Goal: Information Seeking & Learning: Learn about a topic

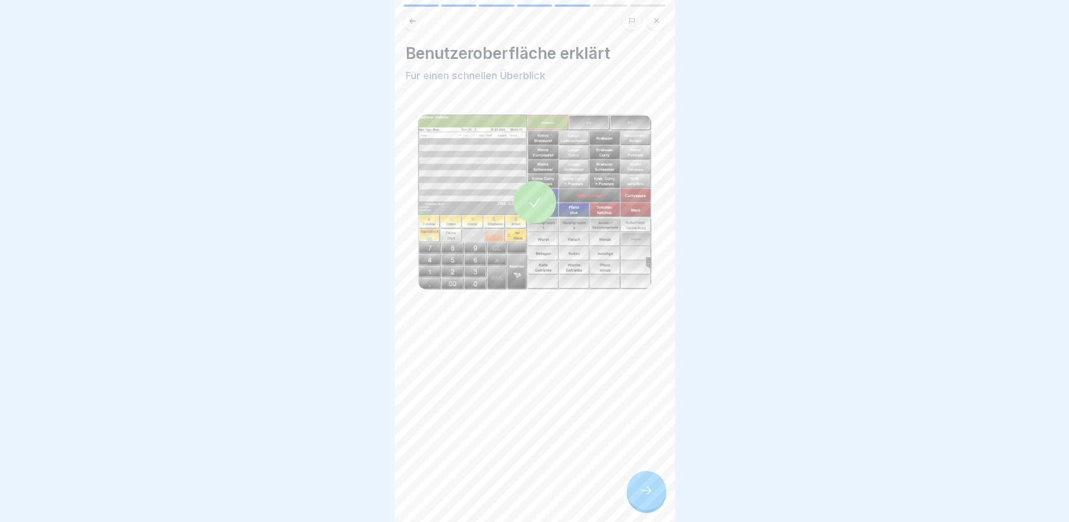
click at [648, 493] on div at bounding box center [646, 490] width 39 height 39
click at [408, 22] on button at bounding box center [412, 20] width 19 height 19
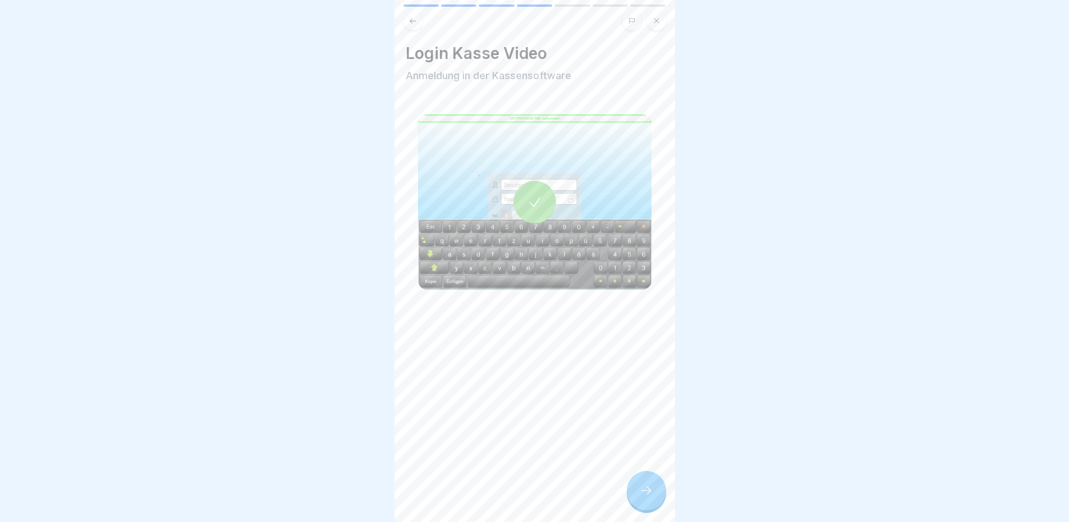
click at [410, 21] on icon at bounding box center [412, 21] width 8 height 8
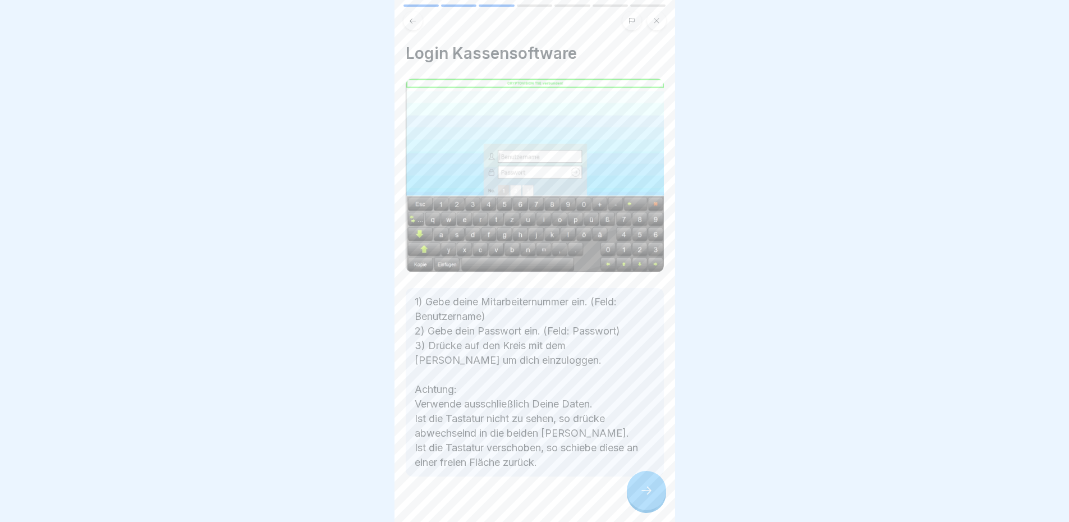
click at [410, 21] on icon at bounding box center [413, 20] width 6 height 5
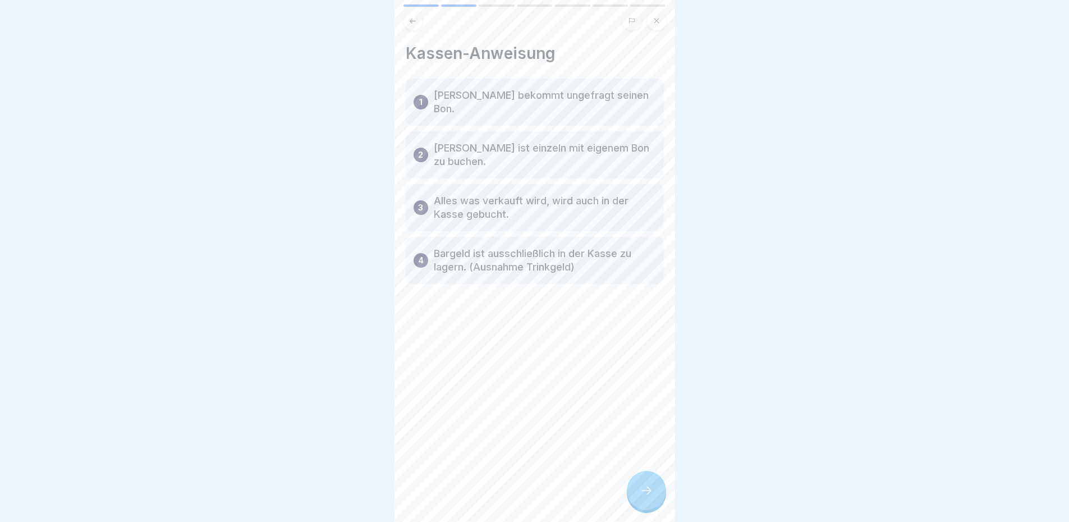
click at [410, 21] on icon at bounding box center [413, 20] width 6 height 5
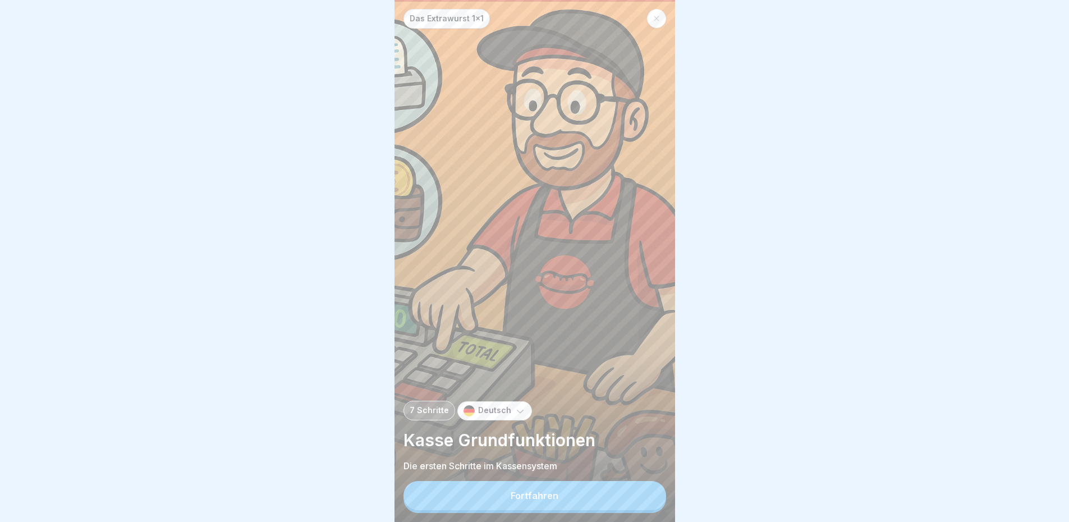
click at [410, 21] on div "Das Extrawurst 1x1" at bounding box center [534, 19] width 263 height 20
click at [410, 21] on p "Das Extrawurst 1x1" at bounding box center [447, 19] width 74 height 10
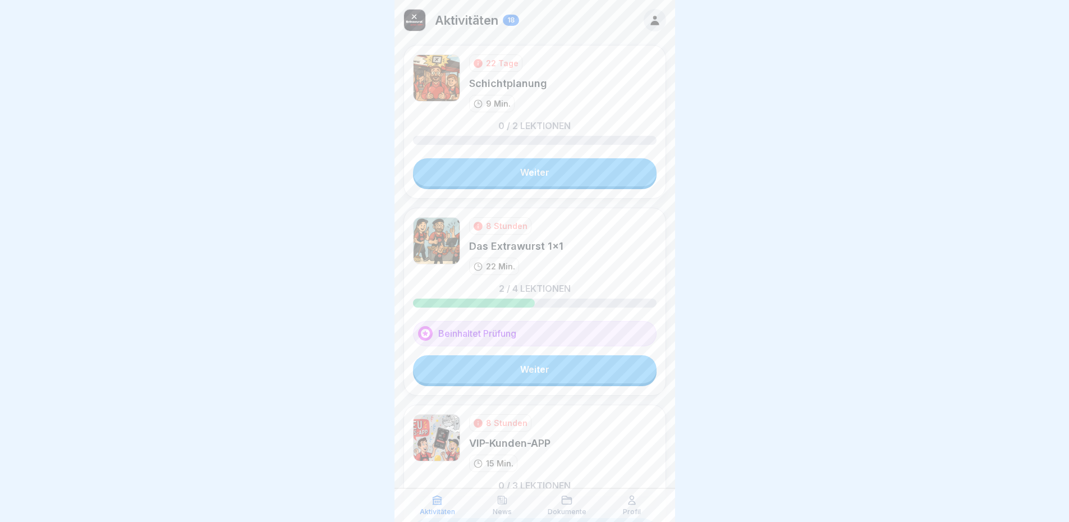
click at [650, 21] on icon at bounding box center [655, 20] width 12 height 12
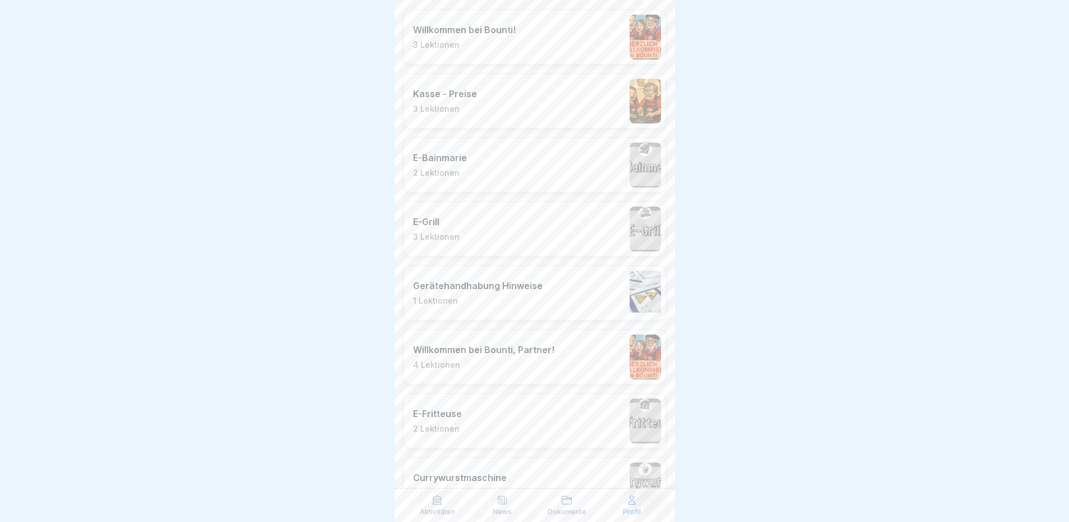
scroll to position [384, 0]
